Goal: Information Seeking & Learning: Learn about a topic

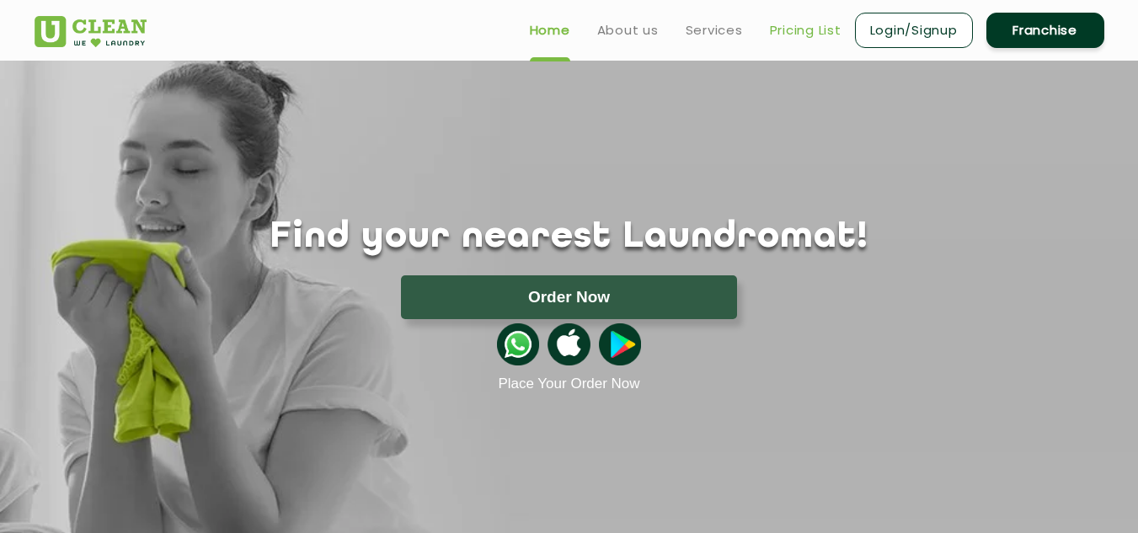
click at [806, 27] on link "Pricing List" at bounding box center [806, 30] width 72 height 20
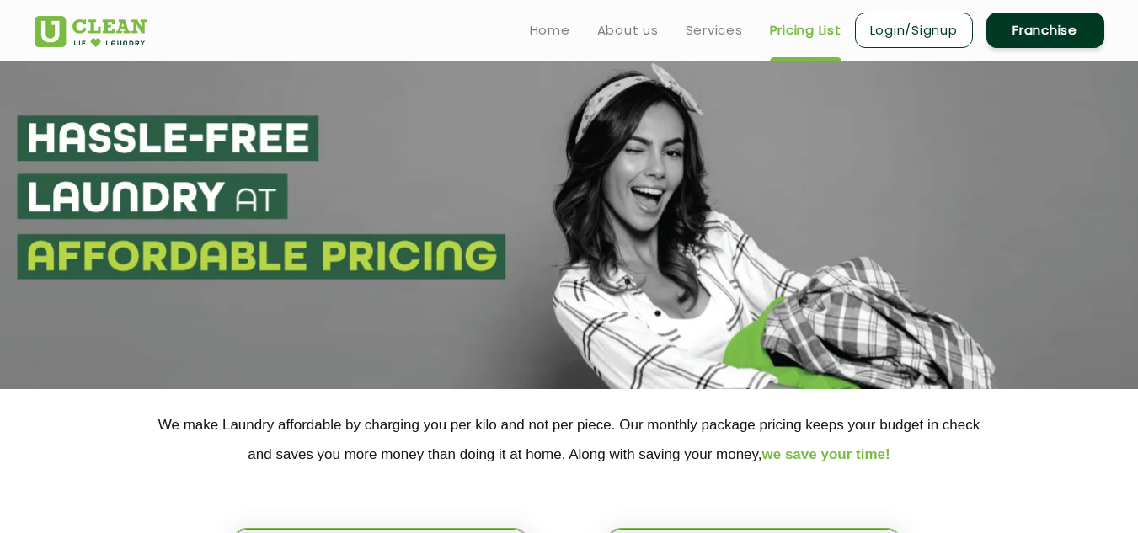
select select "0"
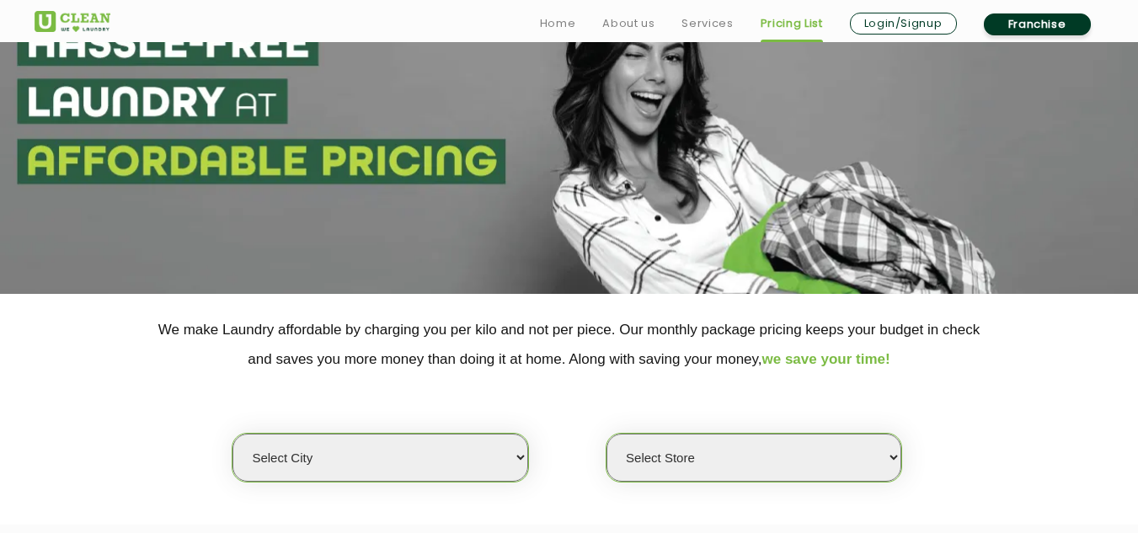
scroll to position [337, 0]
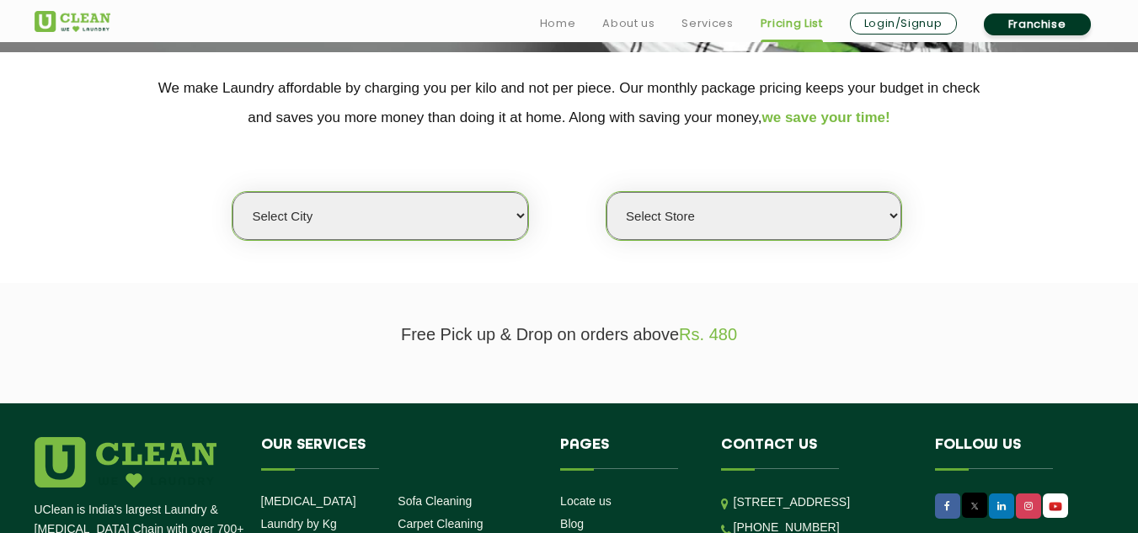
click at [461, 221] on select "Select city [GEOGRAPHIC_DATA] [GEOGRAPHIC_DATA] [GEOGRAPHIC_DATA] [GEOGRAPHIC_D…" at bounding box center [379, 216] width 295 height 48
click at [926, 318] on section "Free Pick up & Drop on orders above Rs. 480" at bounding box center [569, 343] width 1138 height 120
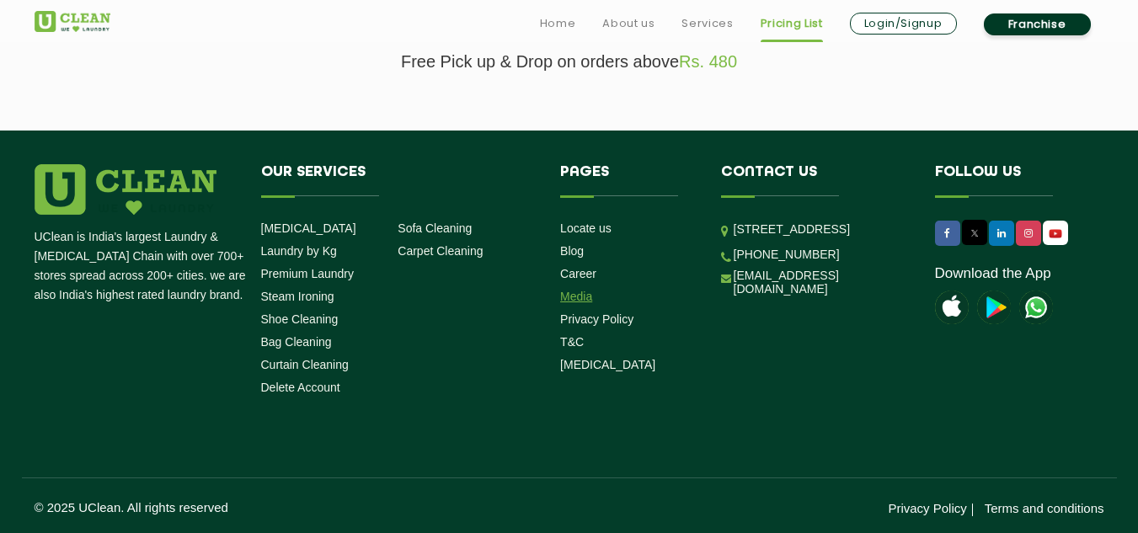
scroll to position [610, 0]
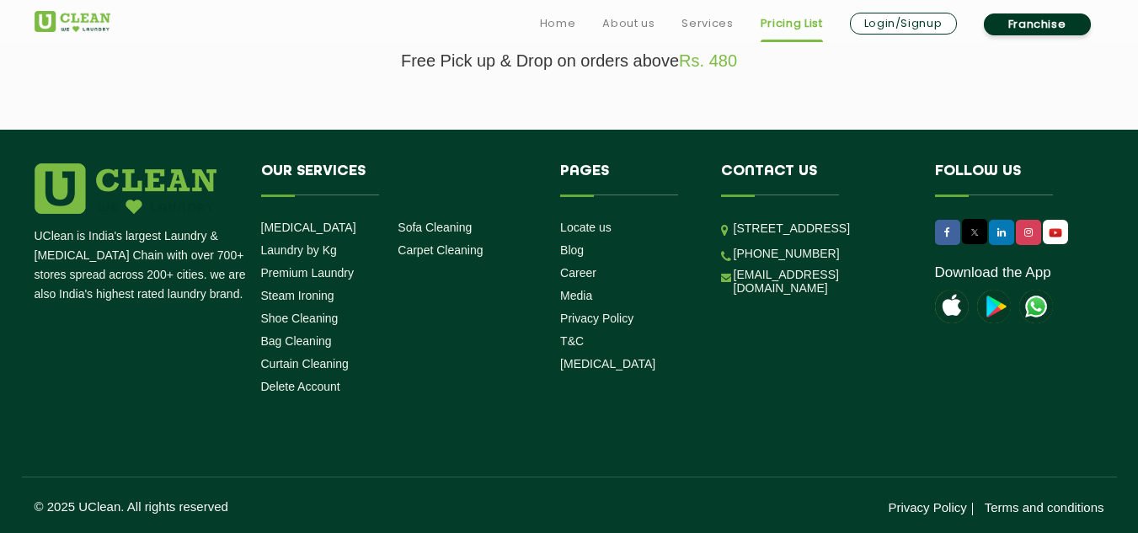
click at [296, 237] on ul "[MEDICAL_DATA] Laundry by Kg Premium Laundry Steam Ironing Shoe Cleaning Bag Cl…" at bounding box center [329, 310] width 137 height 182
click at [296, 233] on link "[MEDICAL_DATA]" at bounding box center [308, 227] width 95 height 13
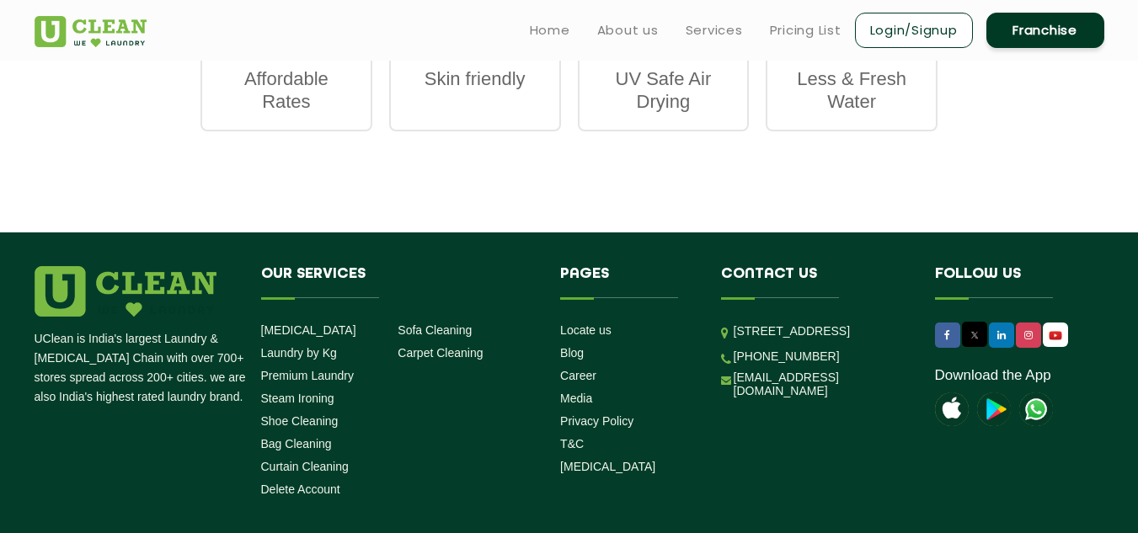
scroll to position [2215, 0]
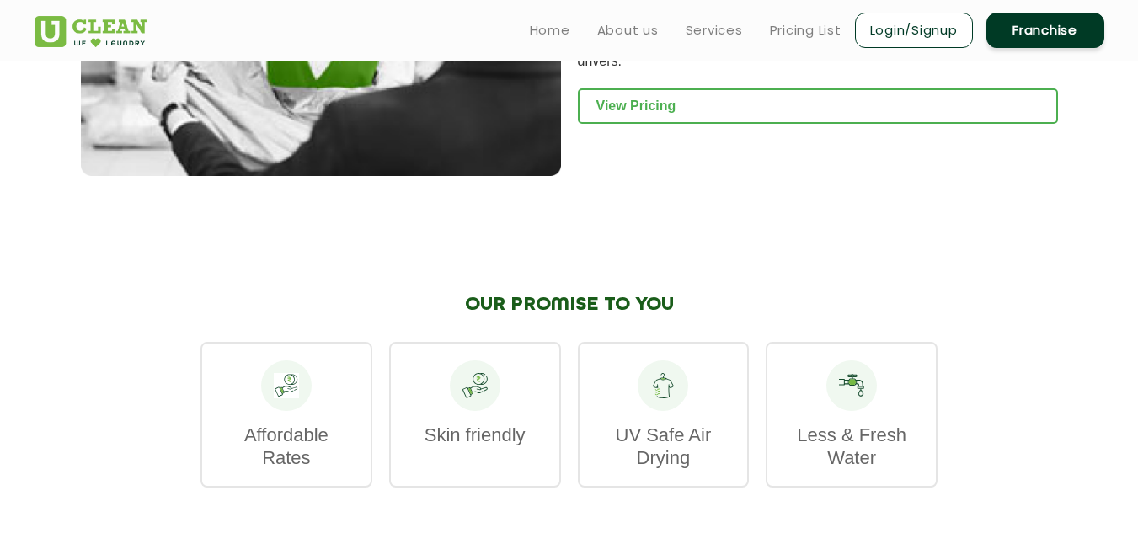
click at [269, 360] on div at bounding box center [286, 385] width 51 height 51
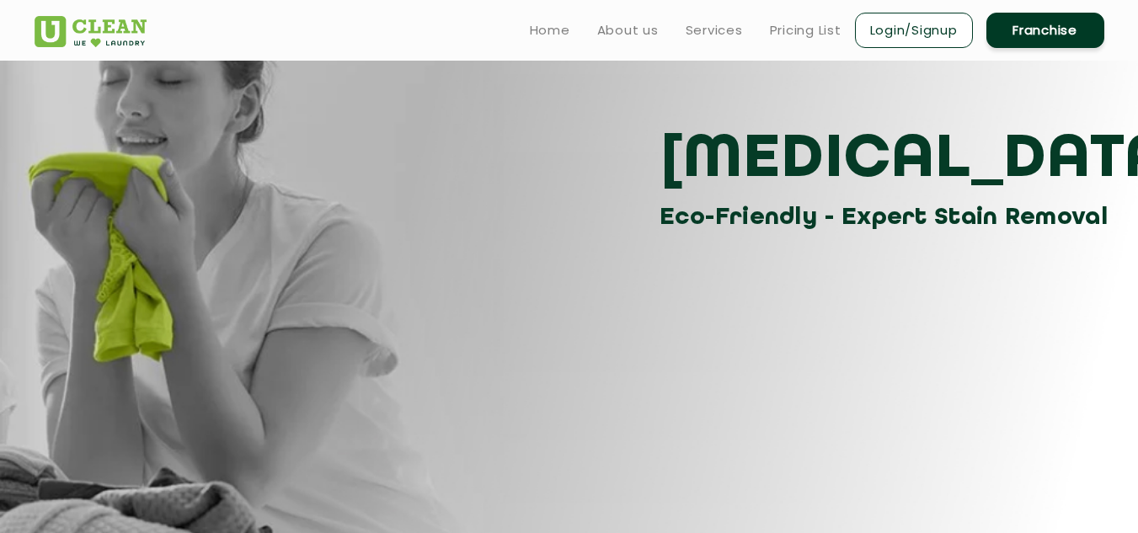
scroll to position [0, 0]
